Goal: Information Seeking & Learning: Learn about a topic

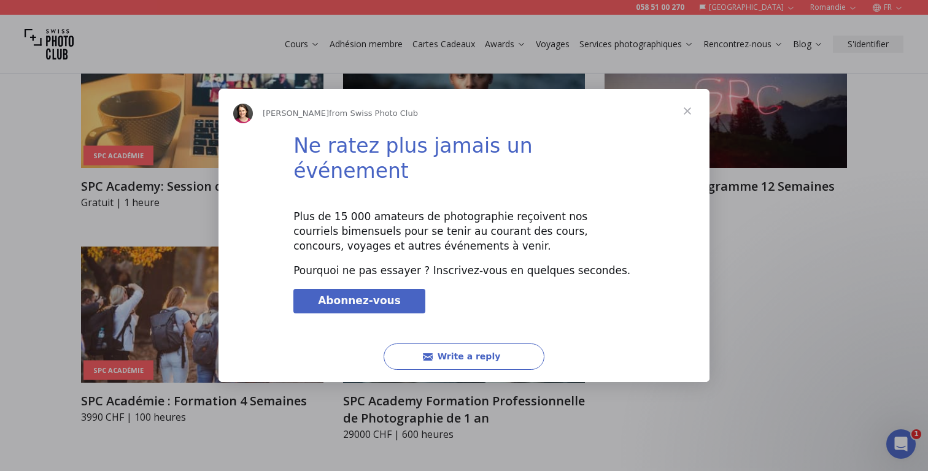
click at [687, 121] on span "Close" at bounding box center [687, 111] width 44 height 44
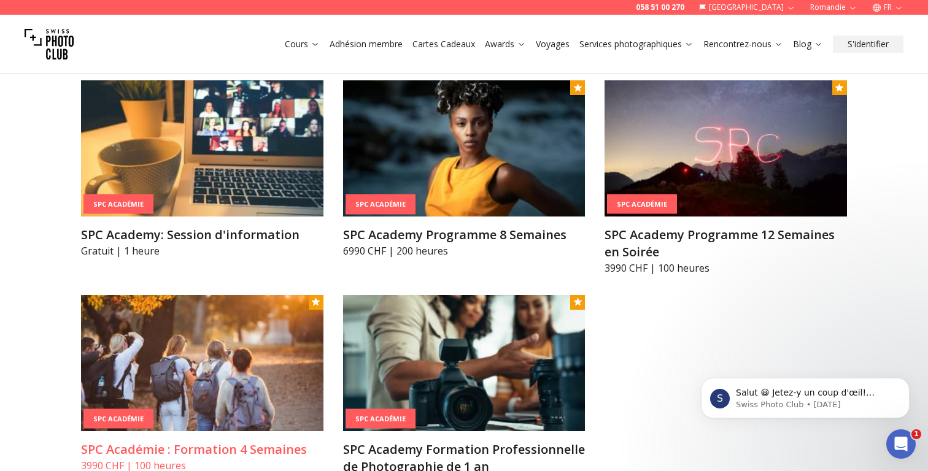
scroll to position [1442, 0]
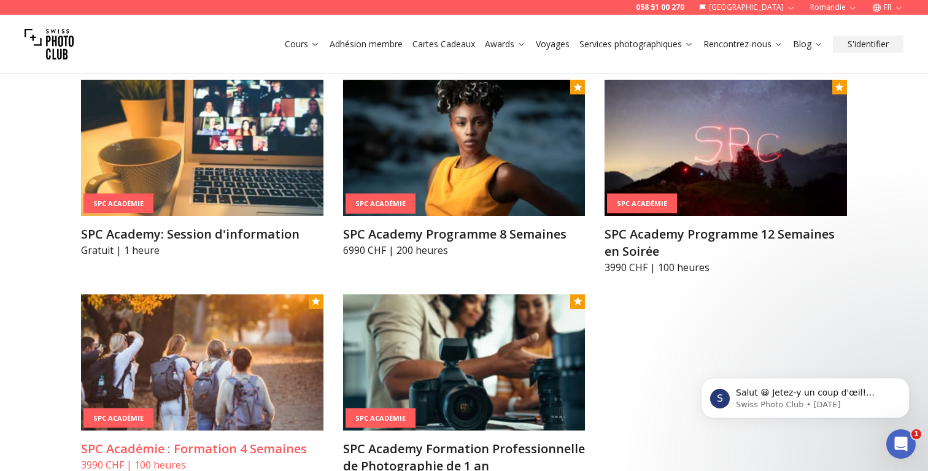
click at [295, 323] on img at bounding box center [202, 362] width 242 height 136
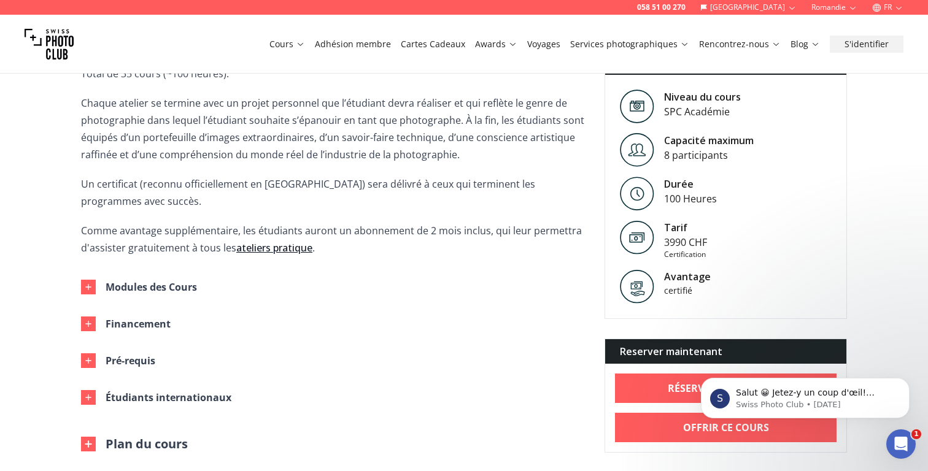
scroll to position [479, 0]
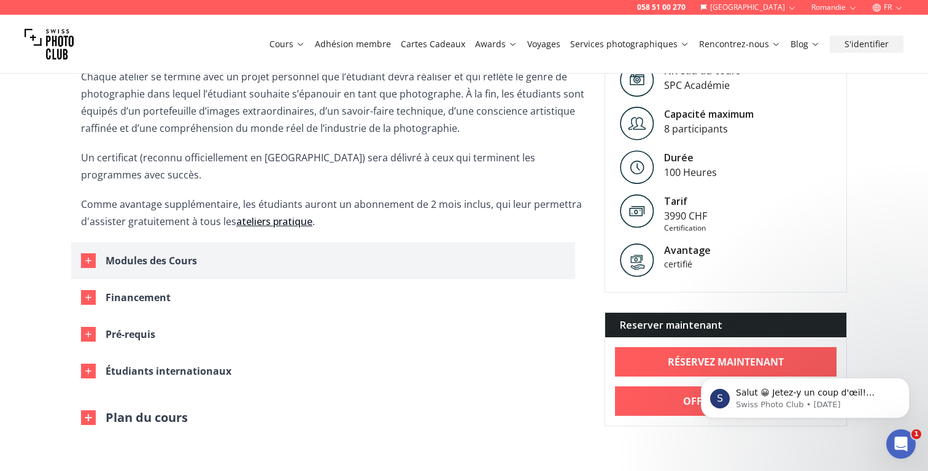
click at [98, 247] on button "Modules des Cours" at bounding box center [323, 260] width 504 height 37
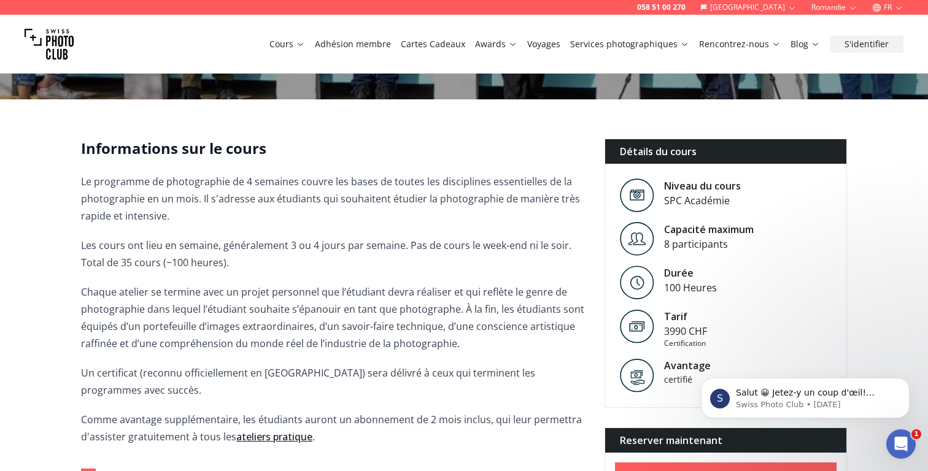
scroll to position [350, 0]
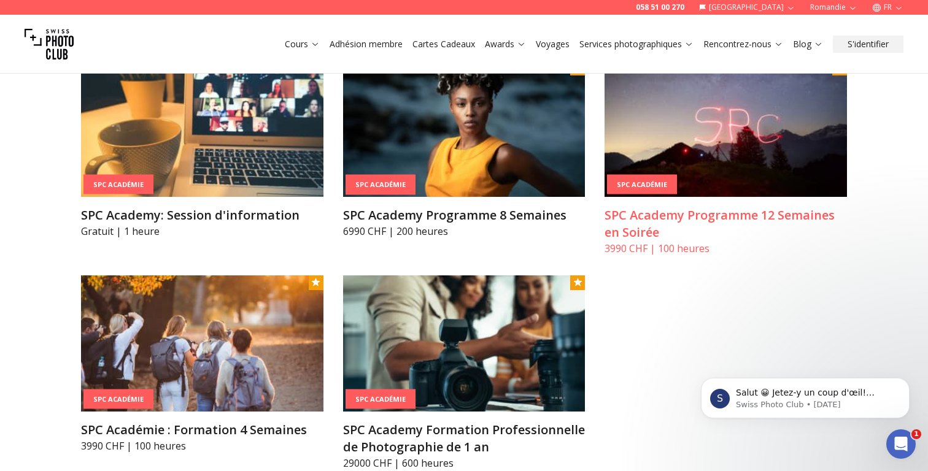
scroll to position [1470, 0]
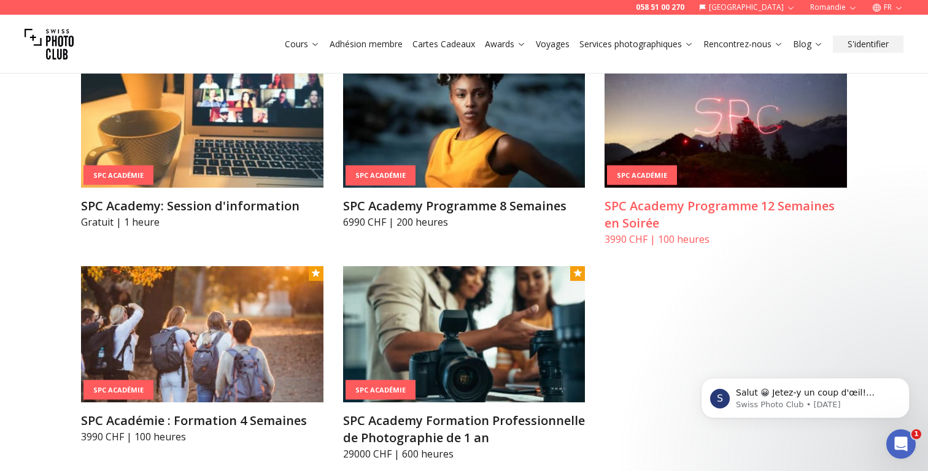
click at [723, 136] on img at bounding box center [725, 120] width 242 height 136
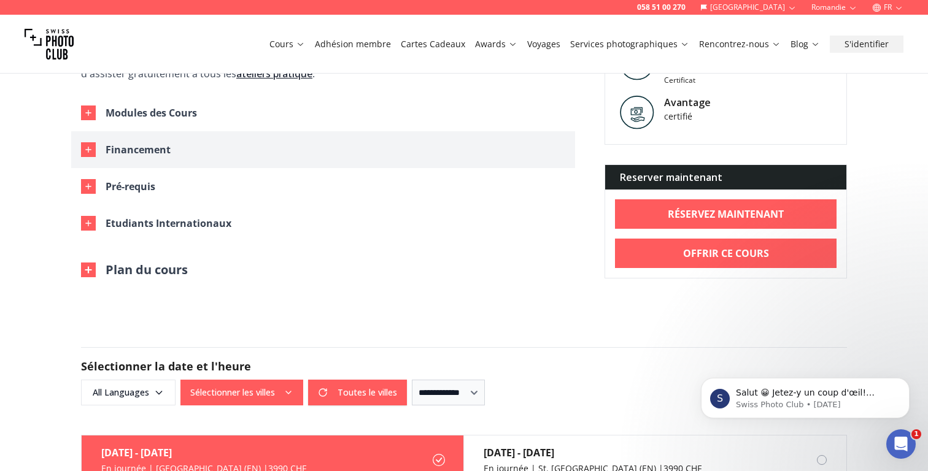
scroll to position [702, 0]
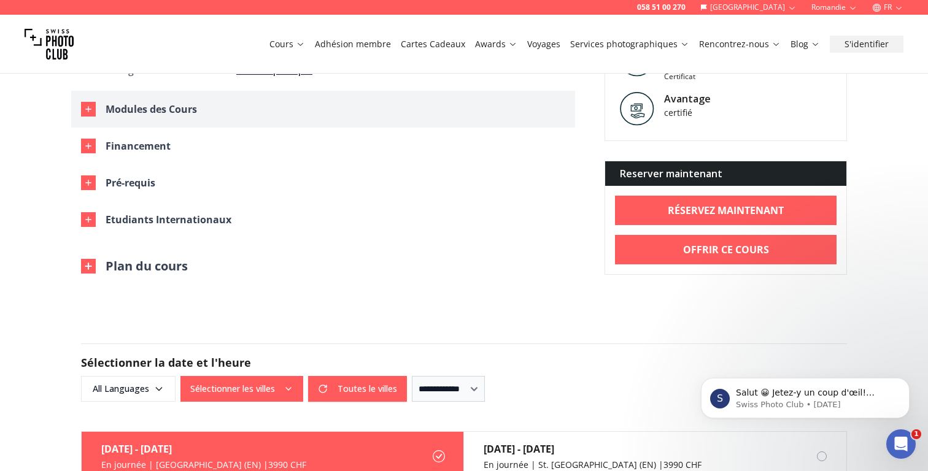
click at [85, 101] on button "Modules des Cours" at bounding box center [323, 109] width 504 height 37
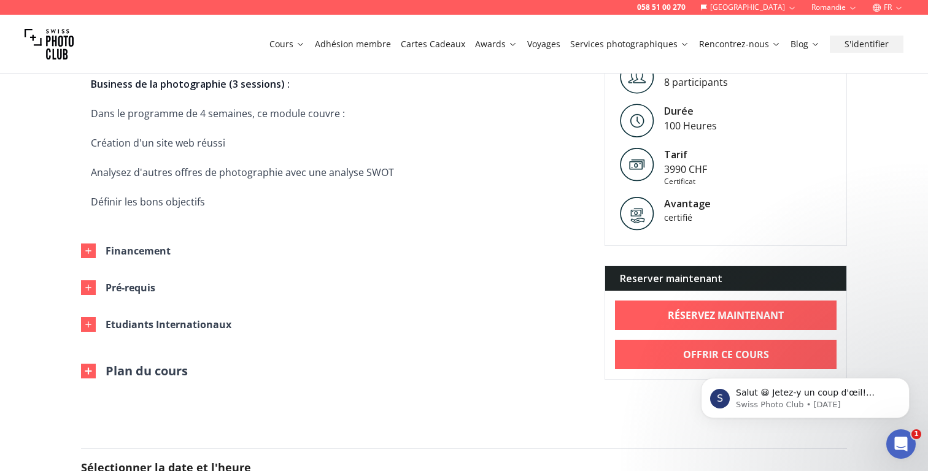
scroll to position [1772, 0]
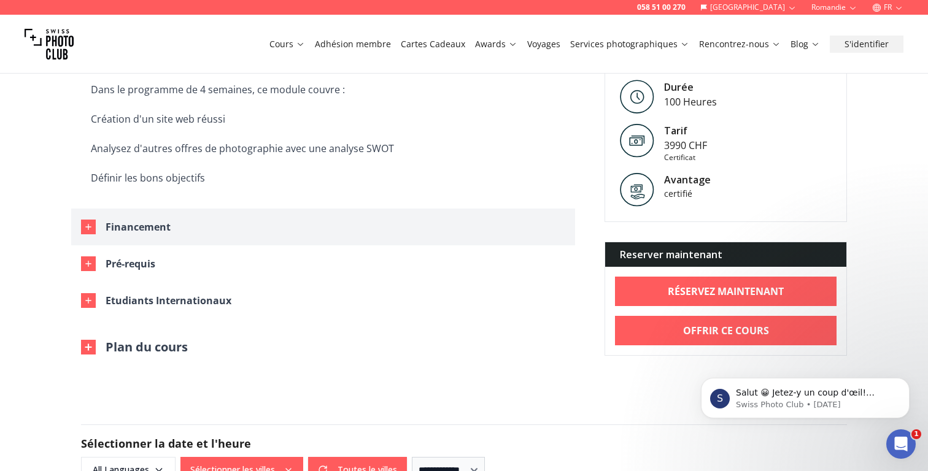
click at [90, 222] on icon "button" at bounding box center [88, 227] width 10 height 10
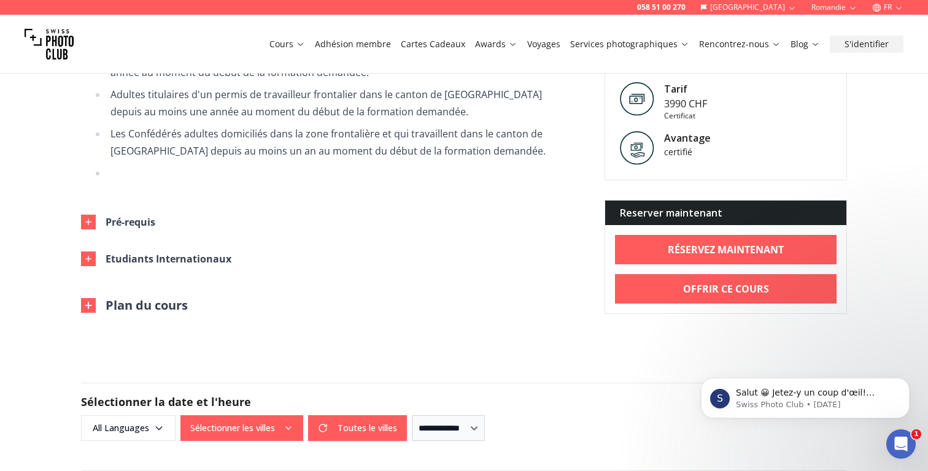
scroll to position [2299, 0]
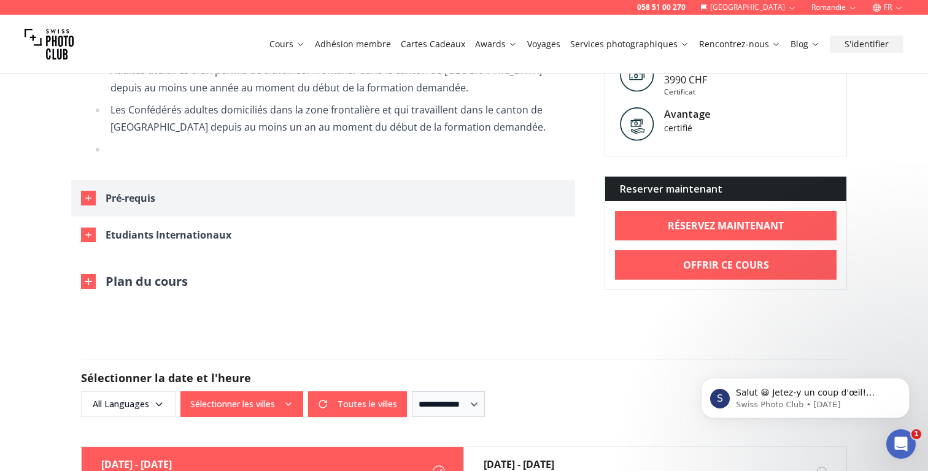
click at [85, 193] on icon "button" at bounding box center [88, 198] width 10 height 10
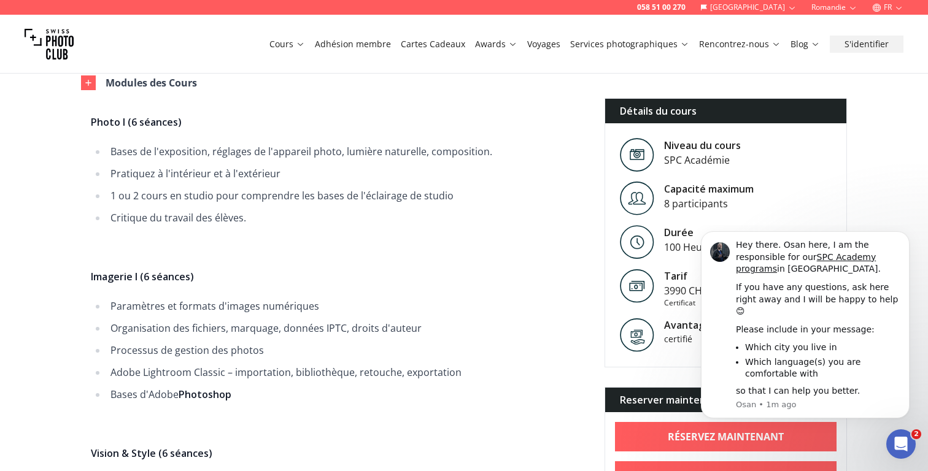
scroll to position [758, 0]
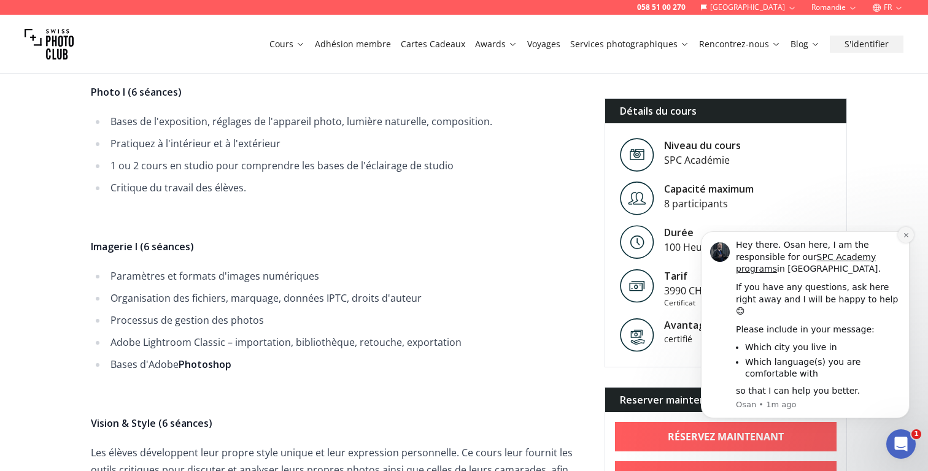
click at [905, 237] on icon "Dismiss notification" at bounding box center [905, 235] width 4 height 4
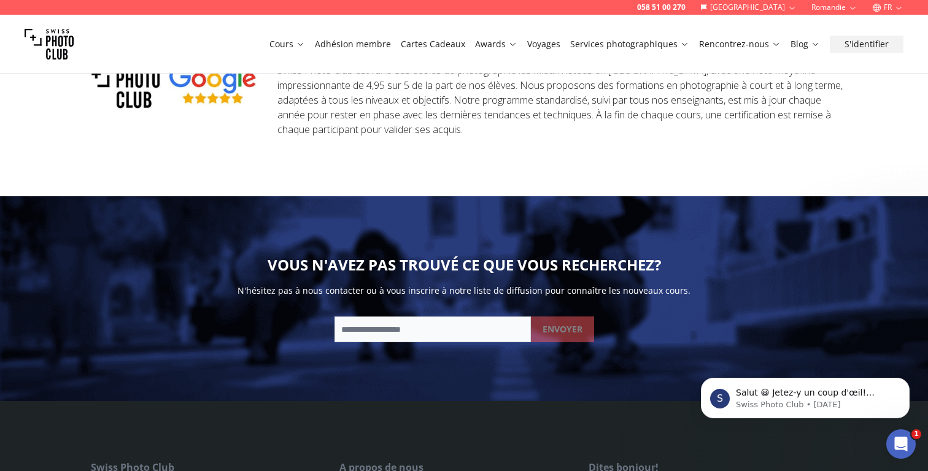
scroll to position [3594, 0]
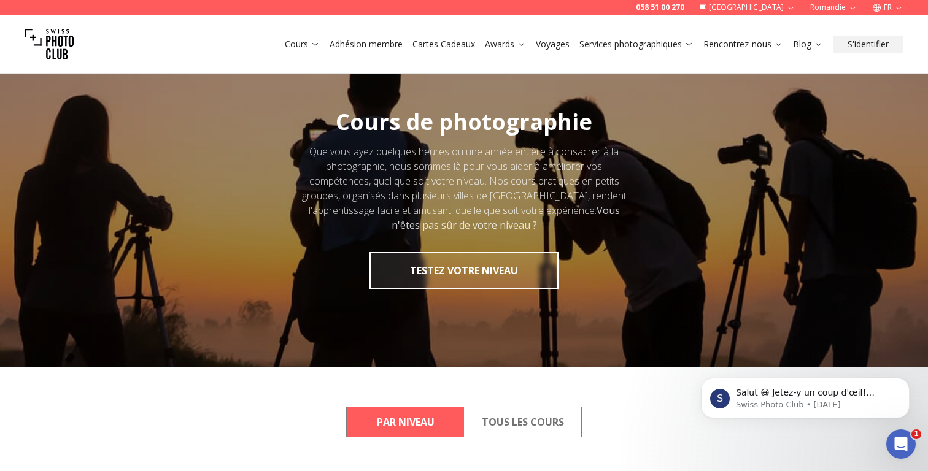
scroll to position [15, 0]
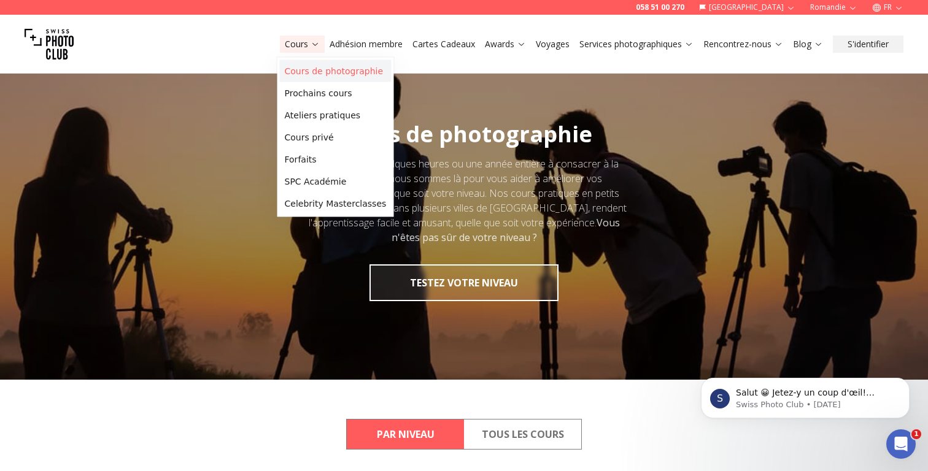
click at [370, 77] on link "Cours de photographie" at bounding box center [336, 71] width 112 height 22
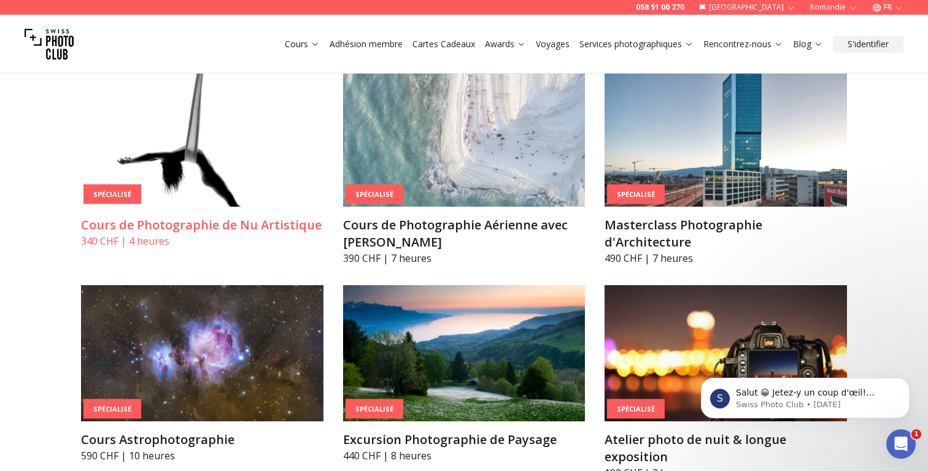
scroll to position [2845, 0]
